Goal: Task Accomplishment & Management: Manage account settings

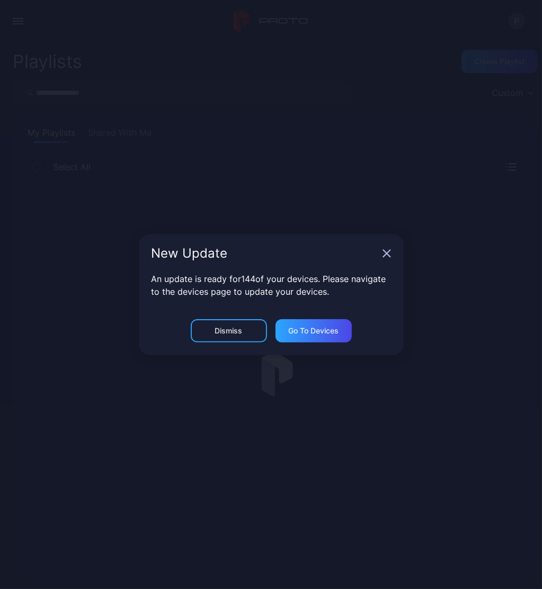
click at [19, 25] on div "New Update An update is ready for 144 of your devices. Please navigate to the d…" at bounding box center [271, 294] width 542 height 589
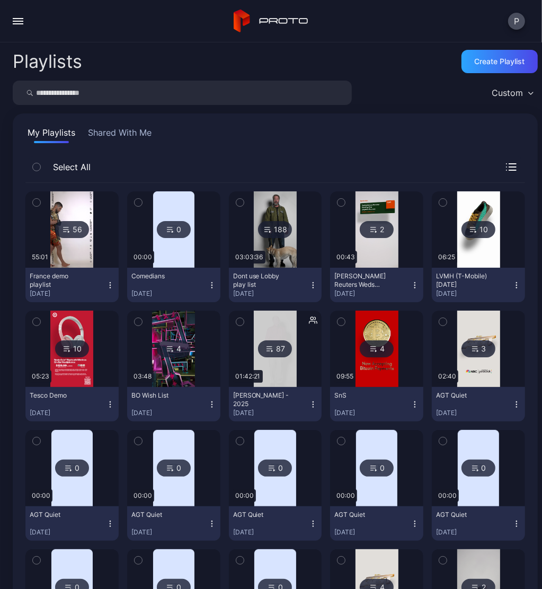
click at [524, 29] on div "P" at bounding box center [516, 21] width 17 height 17
click at [517, 23] on button "P" at bounding box center [516, 21] width 17 height 17
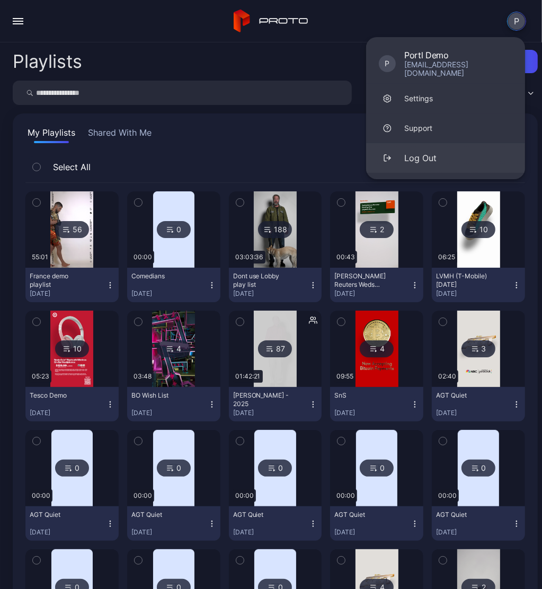
click at [413, 152] on div "Log Out" at bounding box center [420, 158] width 32 height 13
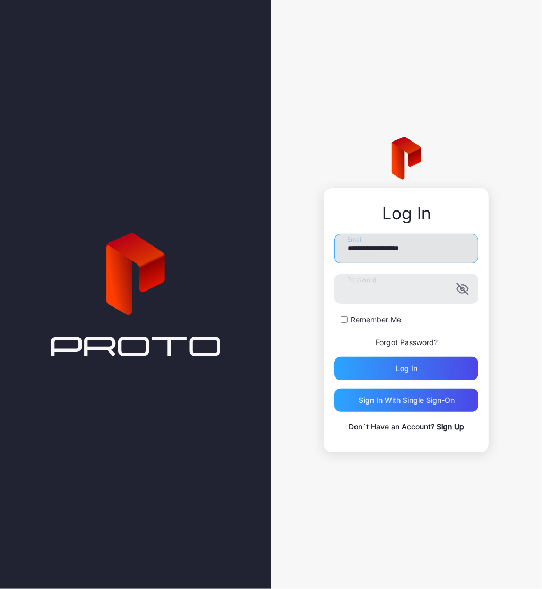
click at [405, 248] on input "**********" at bounding box center [406, 249] width 144 height 30
type input "**********"
click at [334, 357] on button "Log in" at bounding box center [406, 368] width 144 height 23
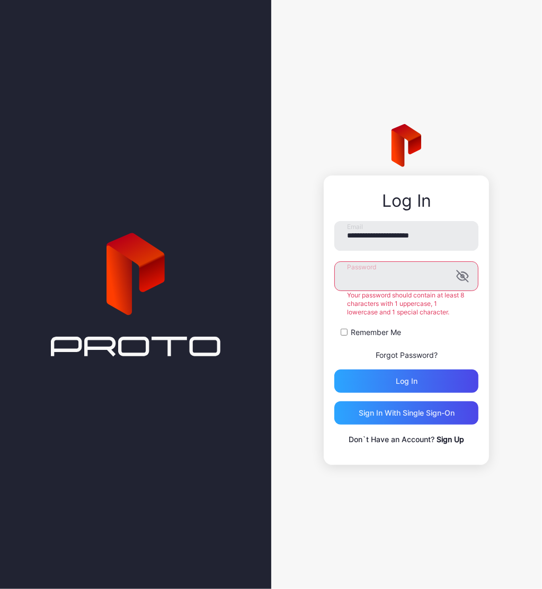
click at [451, 334] on div "Remember Me" at bounding box center [406, 332] width 144 height 11
click at [459, 278] on icon "button" at bounding box center [461, 276] width 8 height 7
click at [463, 234] on input "**********" at bounding box center [406, 236] width 144 height 30
click at [348, 239] on input "**********" at bounding box center [406, 236] width 144 height 30
click at [409, 377] on div "Log in" at bounding box center [407, 381] width 22 height 8
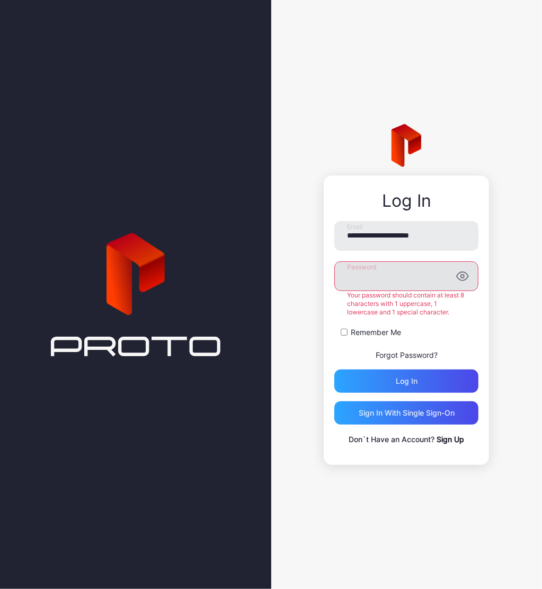
click at [366, 328] on label "Remember Me" at bounding box center [376, 332] width 50 height 11
click at [427, 379] on div "Log in" at bounding box center [406, 380] width 144 height 23
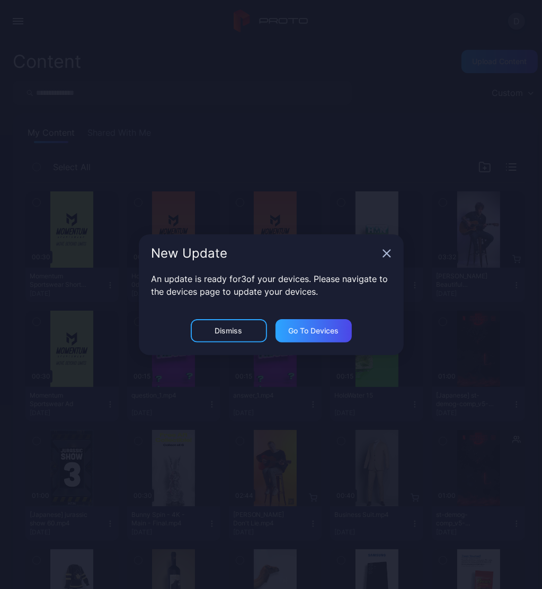
click at [380, 256] on div "New Update" at bounding box center [271, 253] width 265 height 38
click at [379, 252] on div "New Update" at bounding box center [271, 253] width 265 height 38
click at [388, 253] on icon "button" at bounding box center [387, 253] width 8 height 8
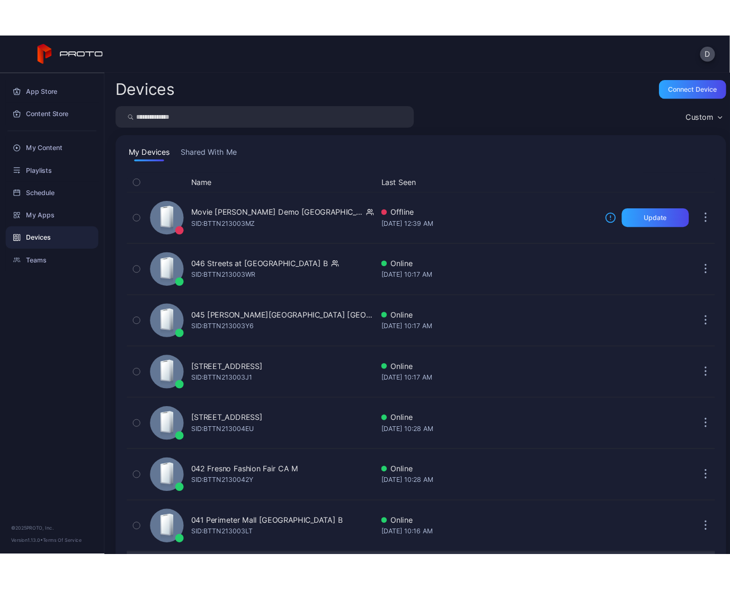
scroll to position [249, 0]
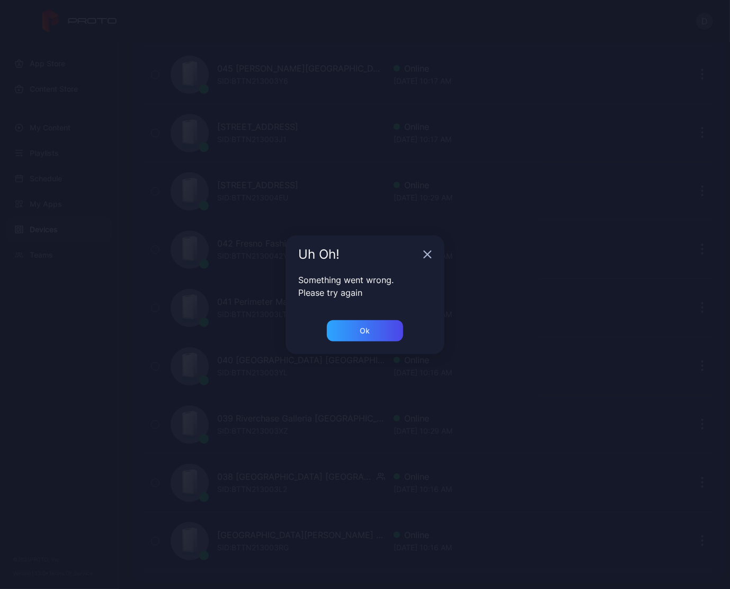
click at [493, 155] on div "Uh Oh! Something went wrong. Please try again Ok" at bounding box center [365, 294] width 730 height 589
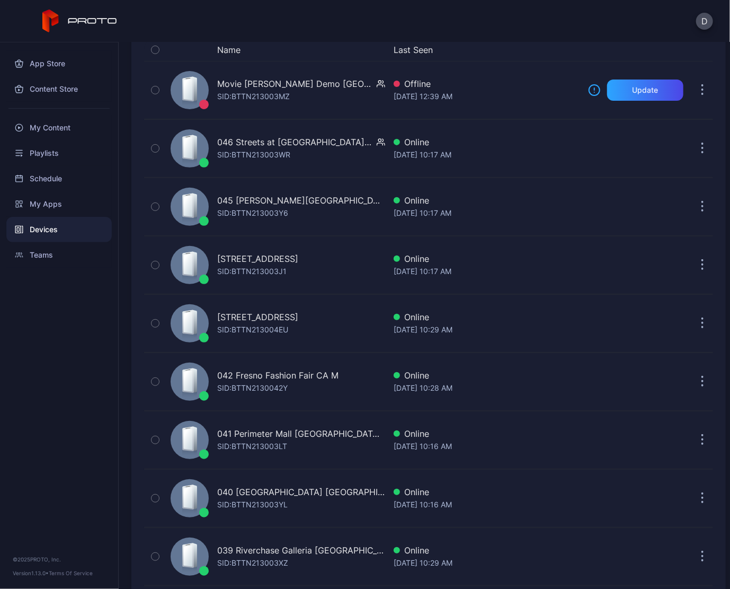
scroll to position [0, 0]
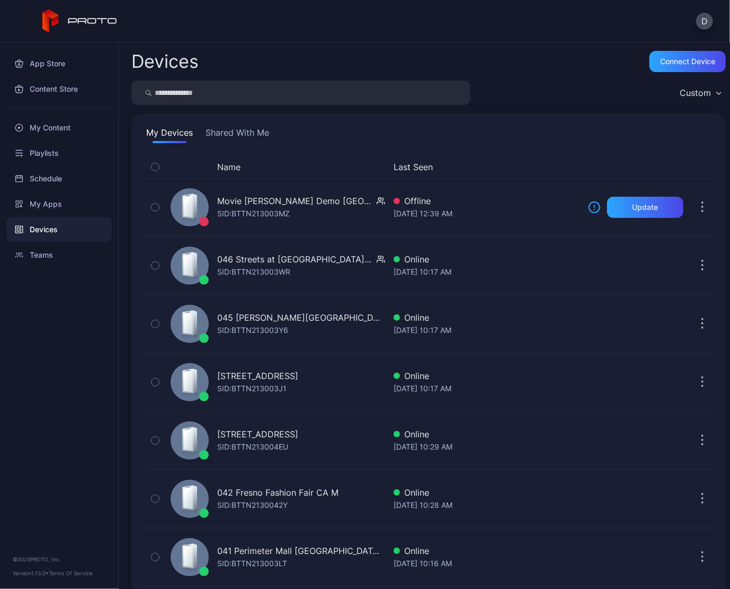
click at [542, 76] on div "Devices Connect device Custom My Devices Shared With Me Name Last Seen Movie Wa…" at bounding box center [424, 315] width 611 height 546
click at [542, 85] on div "Custom" at bounding box center [700, 93] width 51 height 16
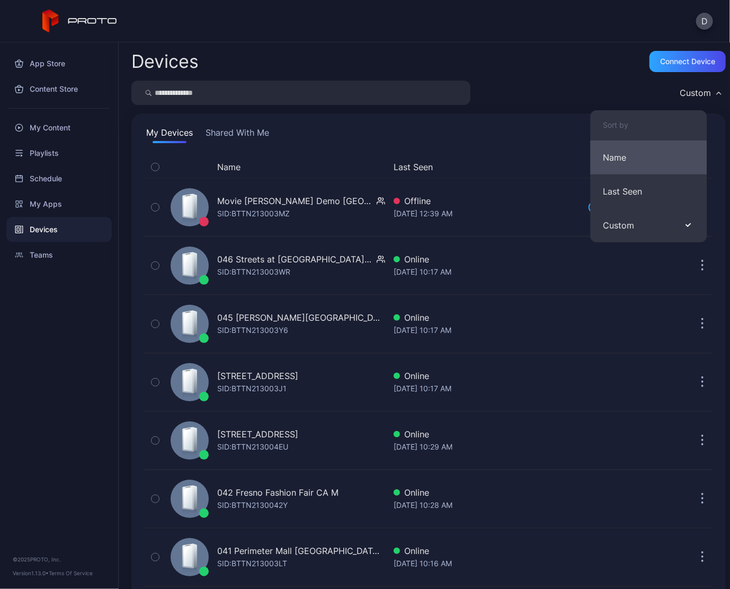
click at [542, 159] on button "Name" at bounding box center [648, 157] width 117 height 34
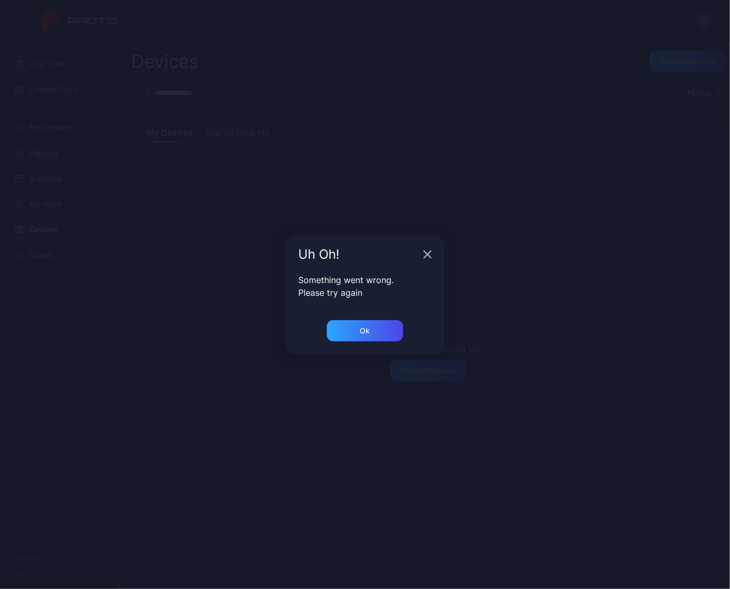
click at [542, 97] on div "Uh Oh! Something went wrong. Please try again Ok" at bounding box center [365, 294] width 730 height 589
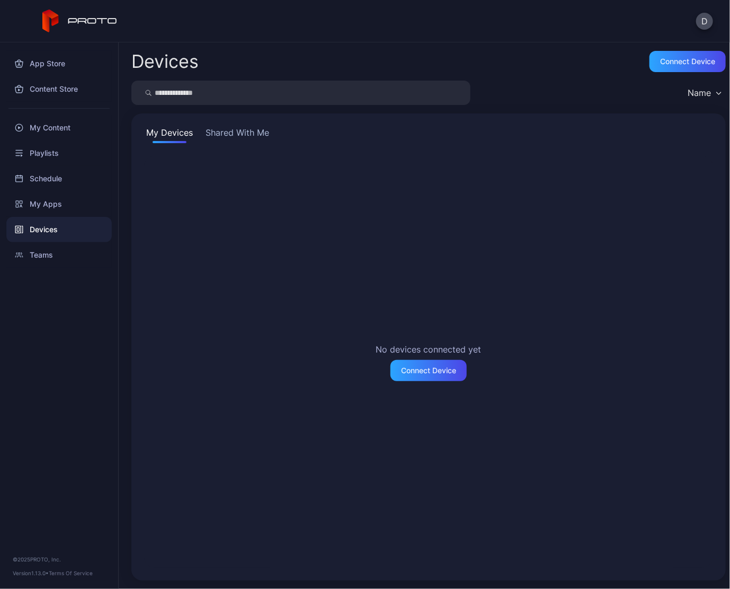
click at [542, 92] on div "Name" at bounding box center [699, 92] width 23 height 11
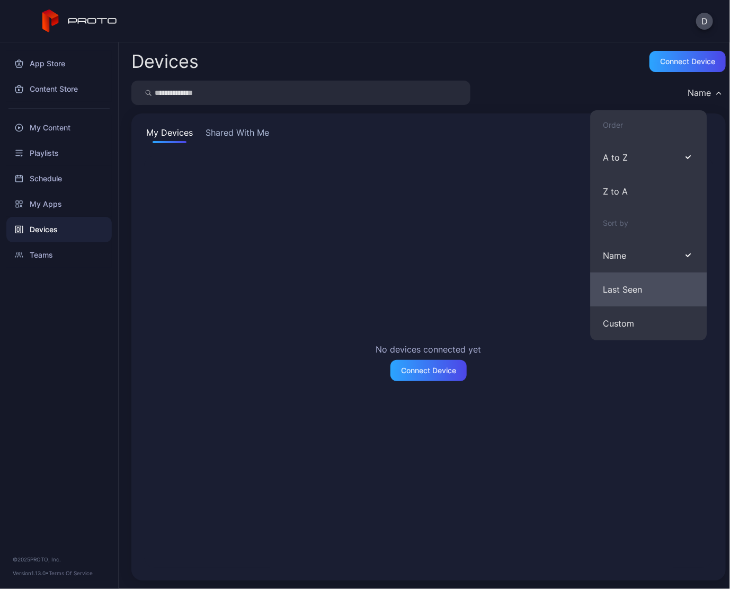
click at [542, 300] on button "Last Seen" at bounding box center [648, 289] width 117 height 34
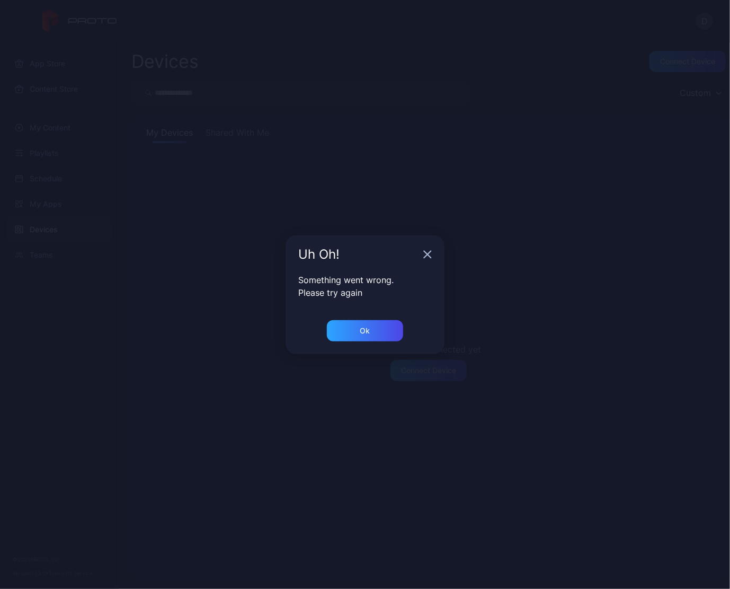
click at [426, 252] on icon "button" at bounding box center [427, 254] width 7 height 7
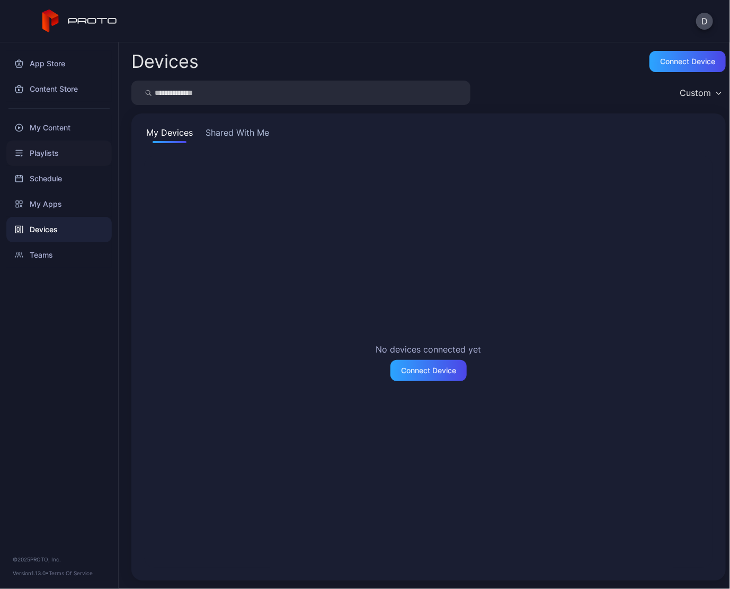
click at [41, 149] on div "Playlists" at bounding box center [58, 152] width 105 height 25
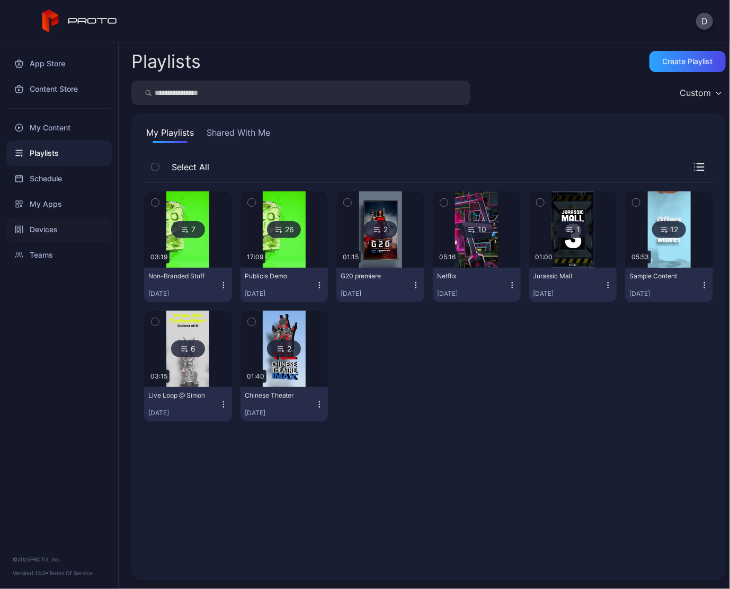
click at [47, 230] on div "Devices" at bounding box center [58, 229] width 105 height 25
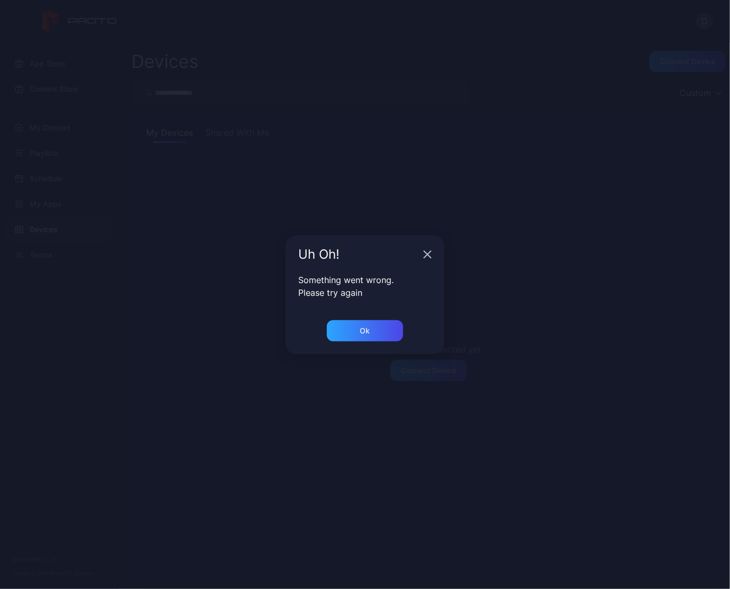
click at [425, 252] on icon "button" at bounding box center [427, 254] width 8 height 8
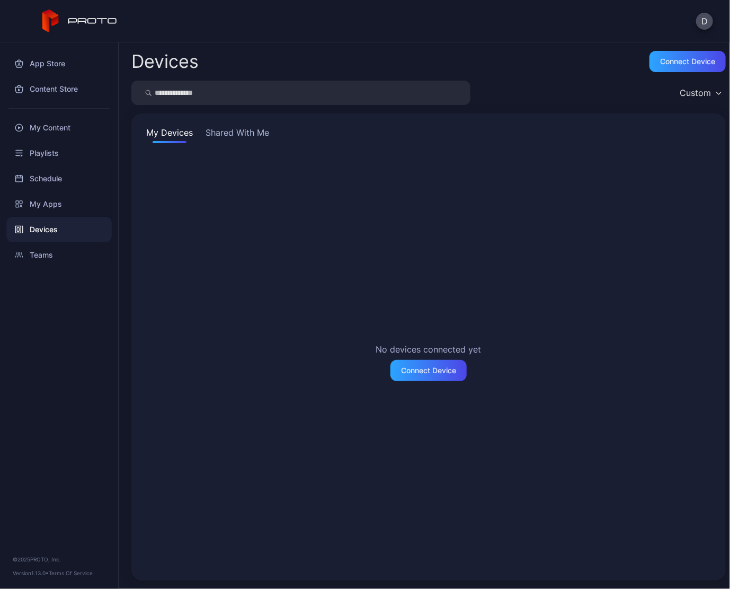
click at [690, 95] on div "Custom" at bounding box center [695, 92] width 31 height 11
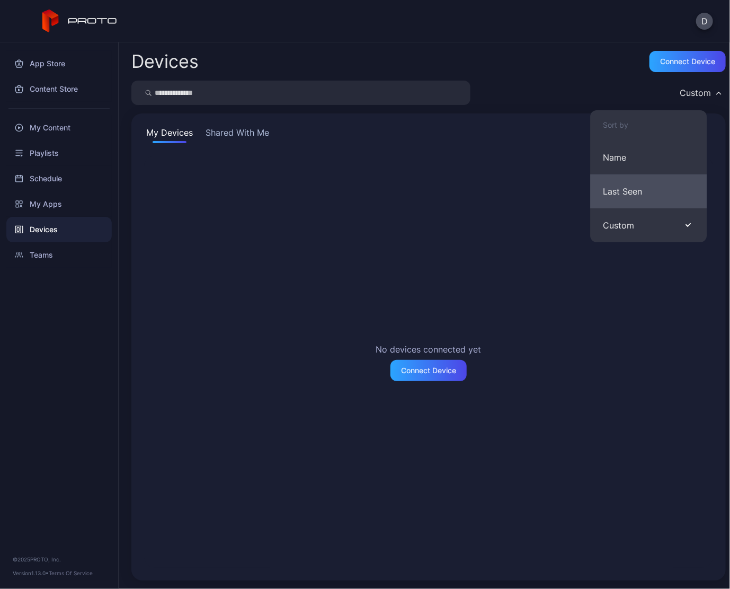
click at [626, 186] on button "Last Seen" at bounding box center [648, 191] width 117 height 34
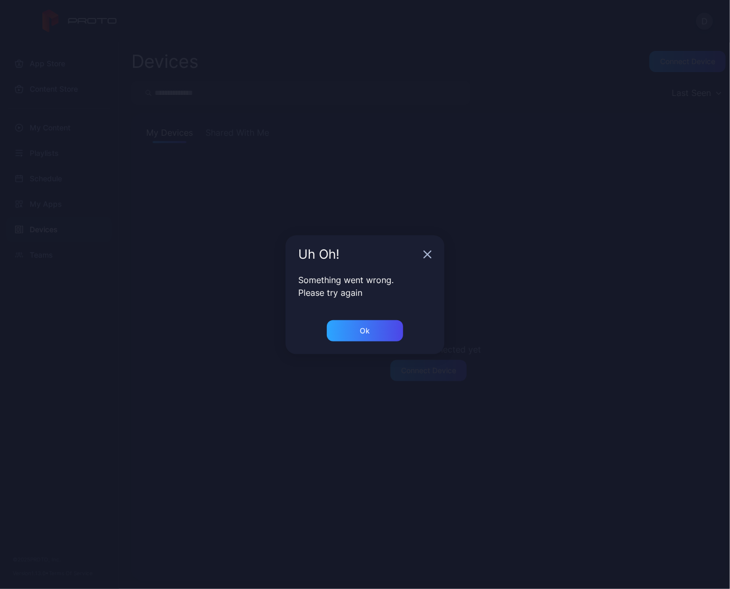
click at [354, 317] on div "Something went wrong. Please try again" at bounding box center [365, 296] width 159 height 47
click at [354, 326] on div "Ok" at bounding box center [365, 330] width 76 height 21
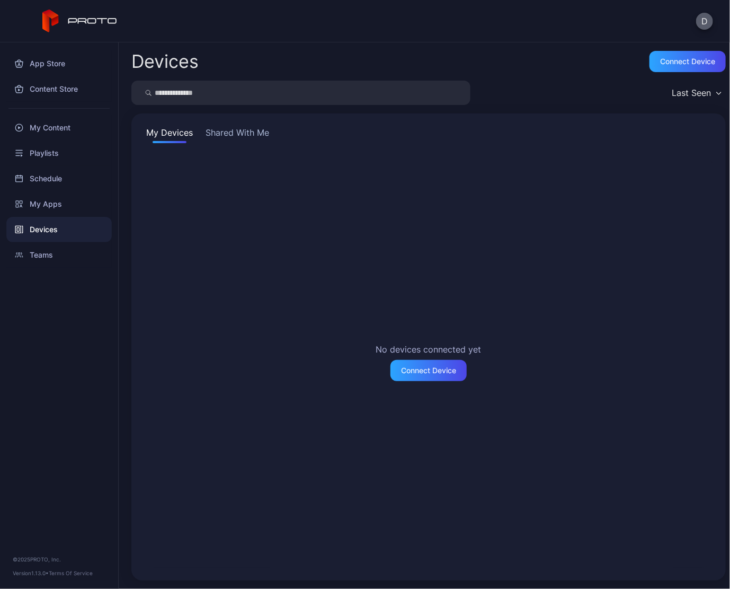
click at [705, 20] on button "D" at bounding box center [704, 21] width 17 height 17
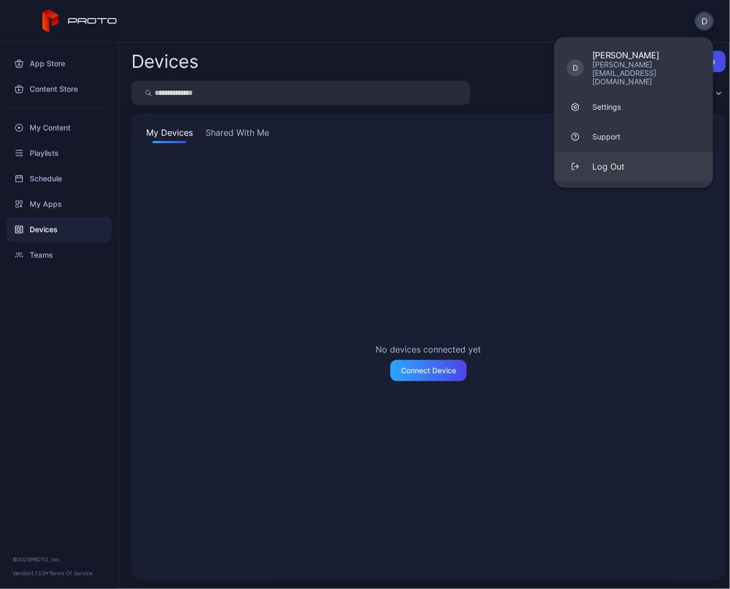
click at [635, 154] on button "Log Out" at bounding box center [633, 167] width 159 height 30
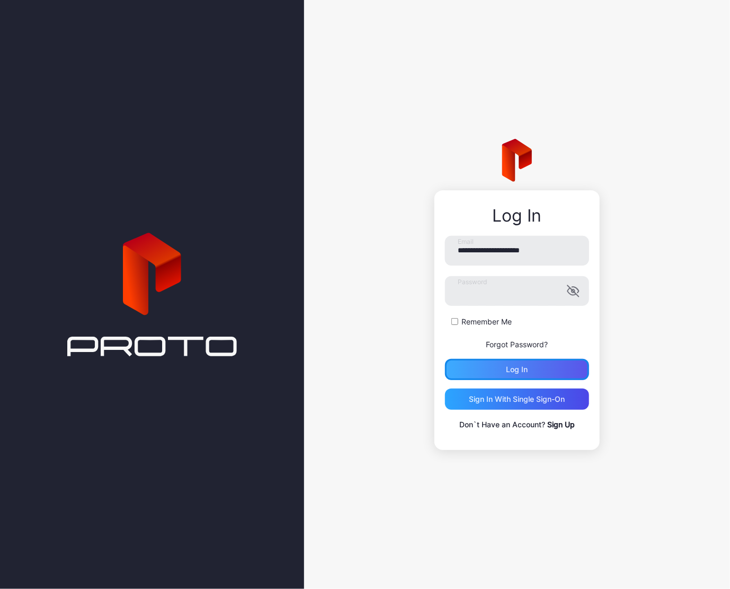
click at [522, 369] on div "Log in" at bounding box center [518, 369] width 22 height 8
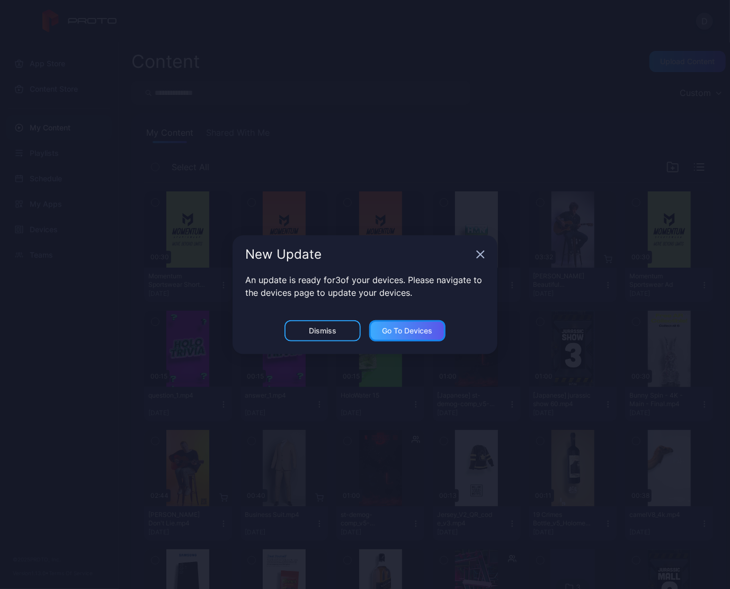
click at [415, 326] on div "Go to devices" at bounding box center [408, 330] width 50 height 8
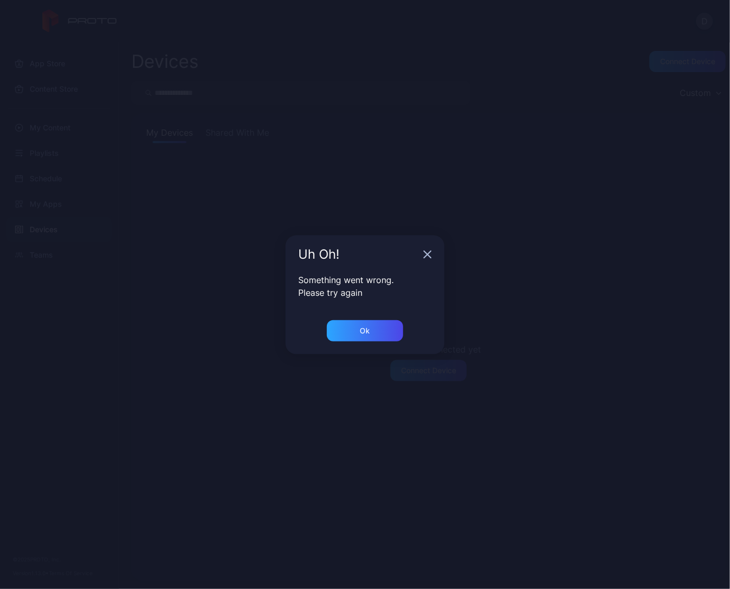
click at [425, 249] on div "Uh Oh!" at bounding box center [365, 254] width 159 height 38
click at [422, 257] on div "Uh Oh!" at bounding box center [365, 254] width 159 height 38
click at [421, 260] on div "Uh Oh!" at bounding box center [365, 254] width 159 height 38
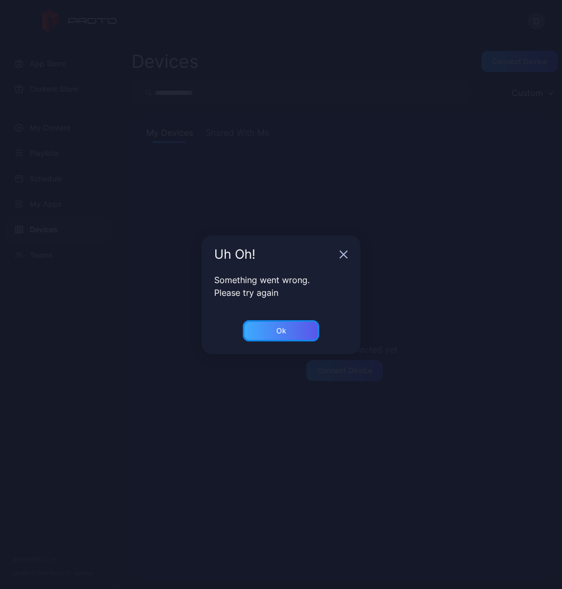
click at [295, 329] on div "Ok" at bounding box center [281, 330] width 76 height 21
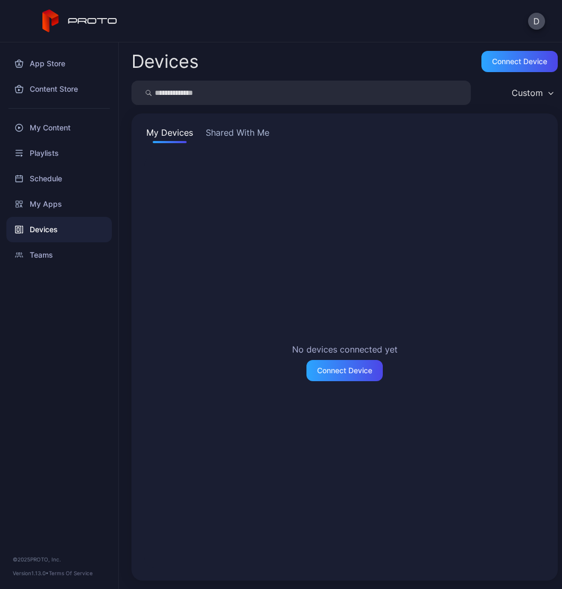
click at [525, 86] on div "Custom" at bounding box center [531, 93] width 51 height 16
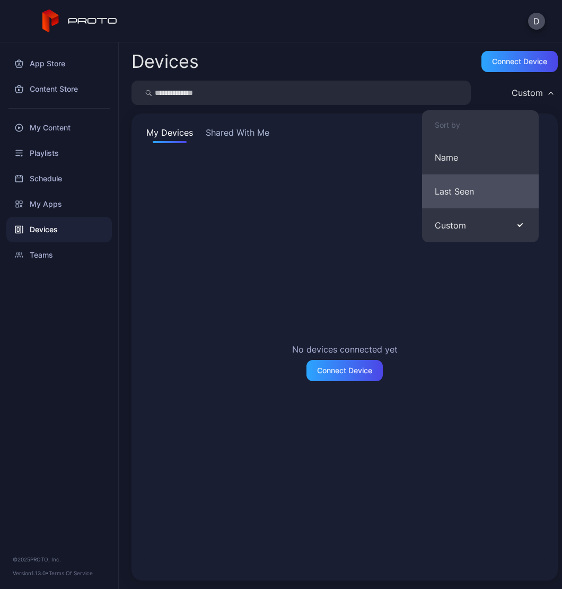
click at [475, 184] on button "Last Seen" at bounding box center [480, 191] width 117 height 34
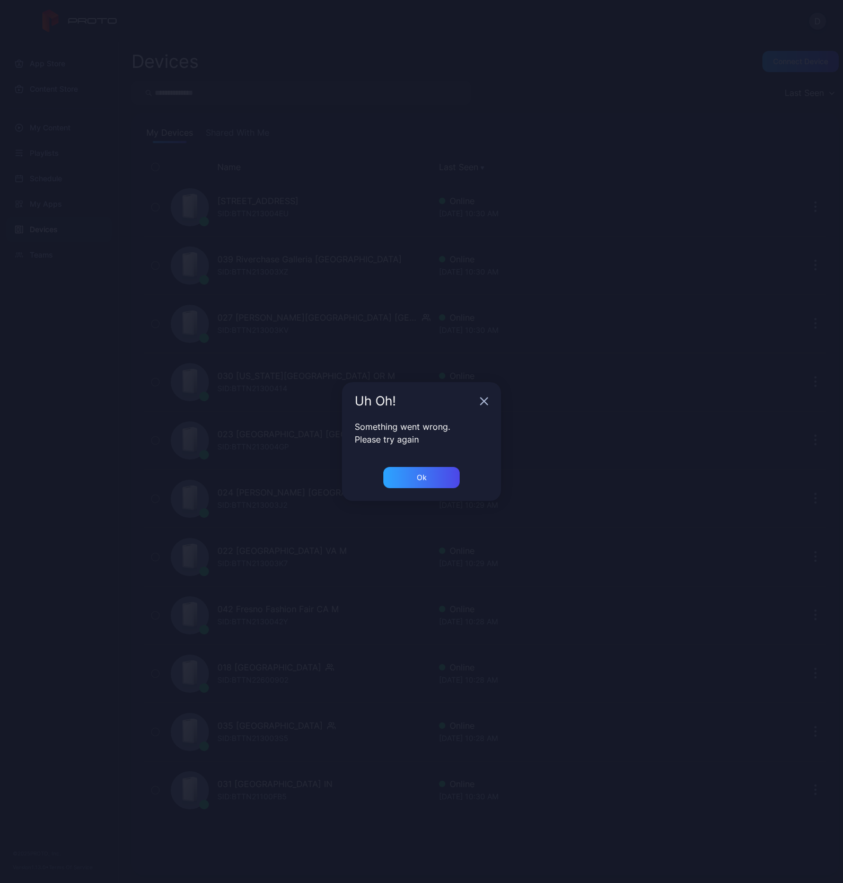
click at [482, 403] on icon "button" at bounding box center [484, 401] width 7 height 7
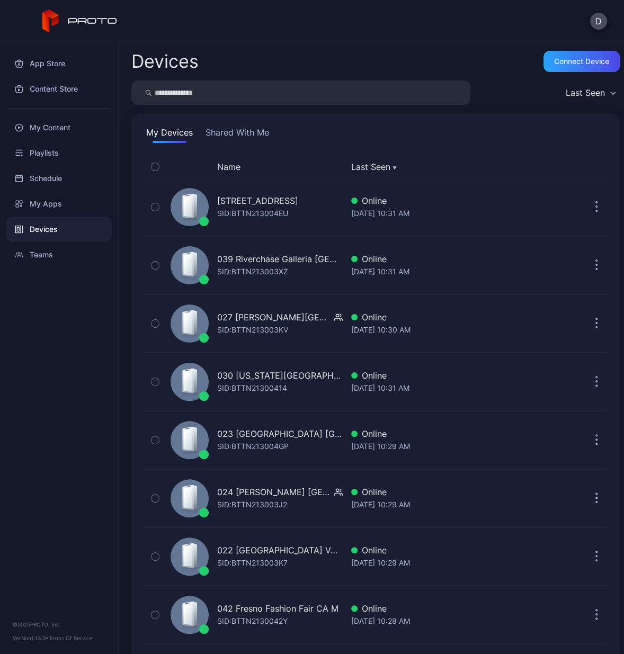
click at [321, 34] on div "D" at bounding box center [312, 21] width 624 height 42
click at [232, 137] on button "Shared With Me" at bounding box center [237, 134] width 68 height 17
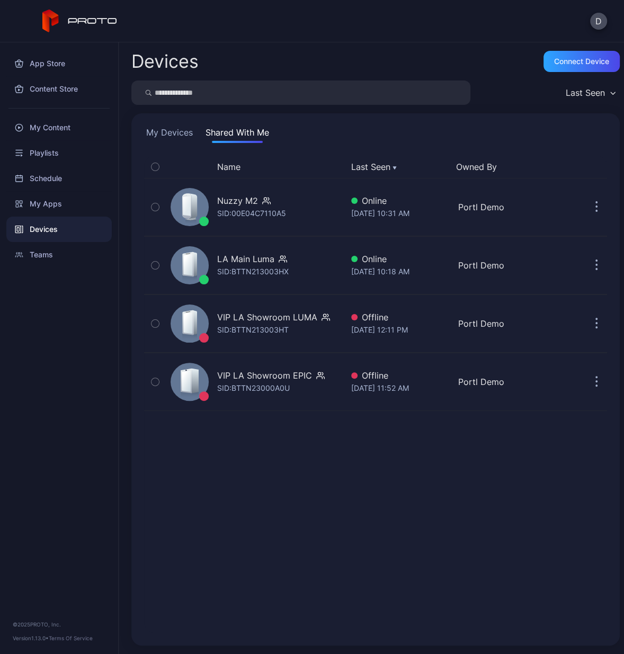
click at [146, 138] on button "My Devices" at bounding box center [169, 134] width 51 height 17
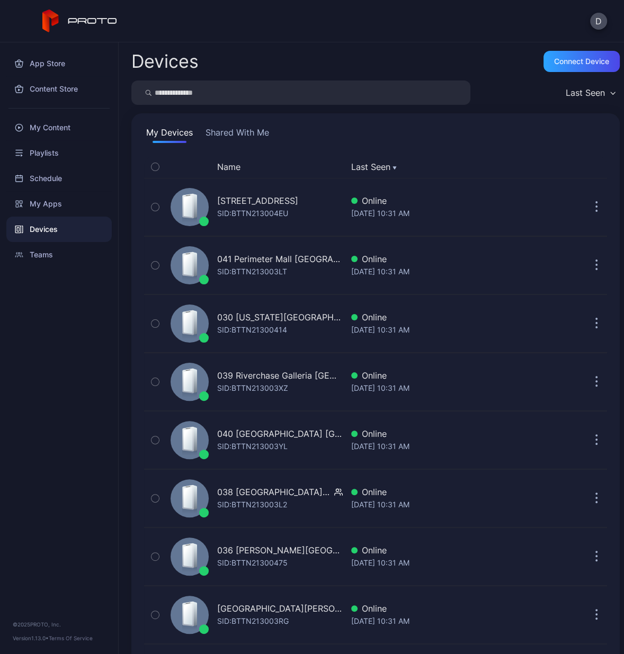
click at [561, 101] on button "Last Seen" at bounding box center [590, 93] width 59 height 24
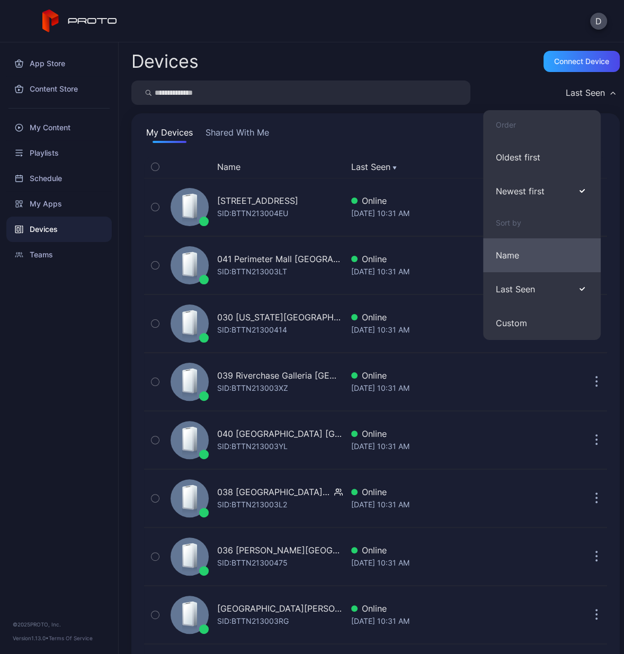
click at [547, 244] on button "Name" at bounding box center [542, 255] width 118 height 34
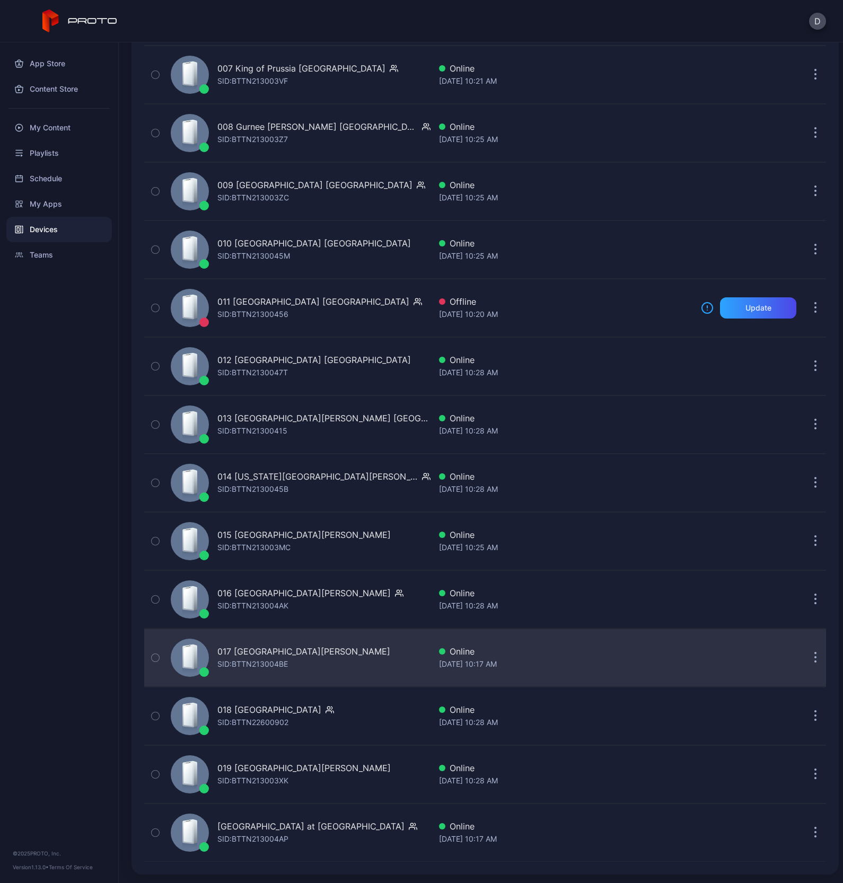
scroll to position [1129, 0]
